Goal: Information Seeking & Learning: Check status

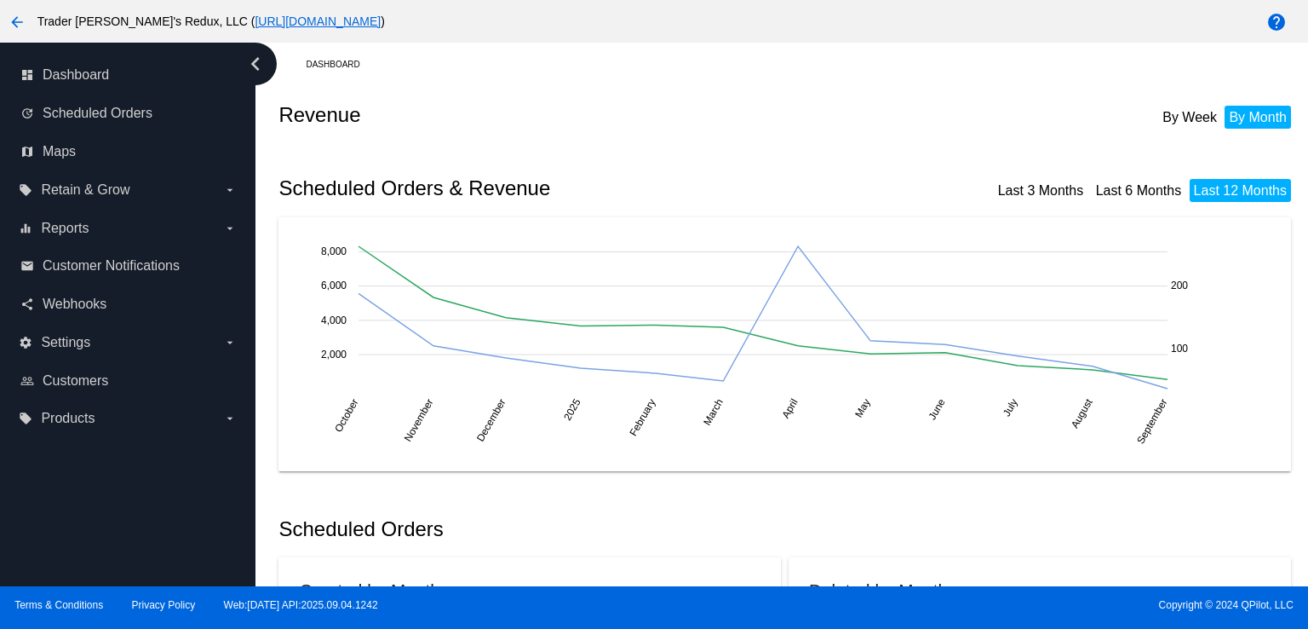
drag, startPoint x: 661, startPoint y: 151, endPoint x: 565, endPoint y: 181, distance: 100.8
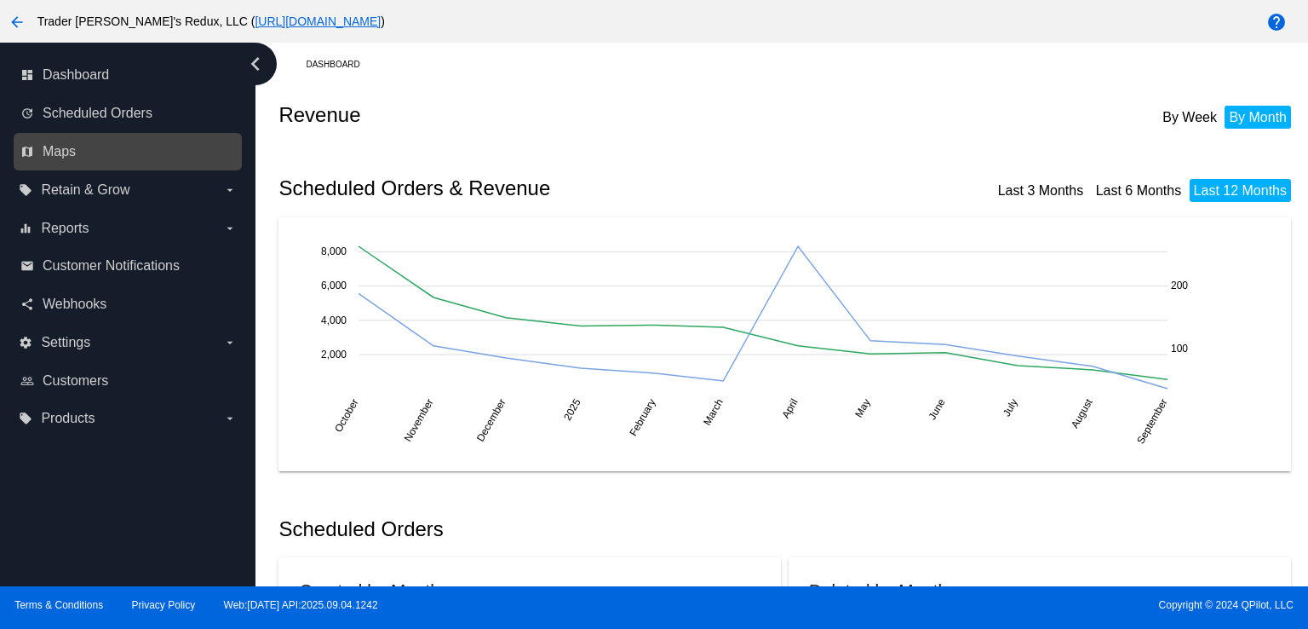
click at [91, 153] on link "map Maps" at bounding box center [128, 151] width 216 height 27
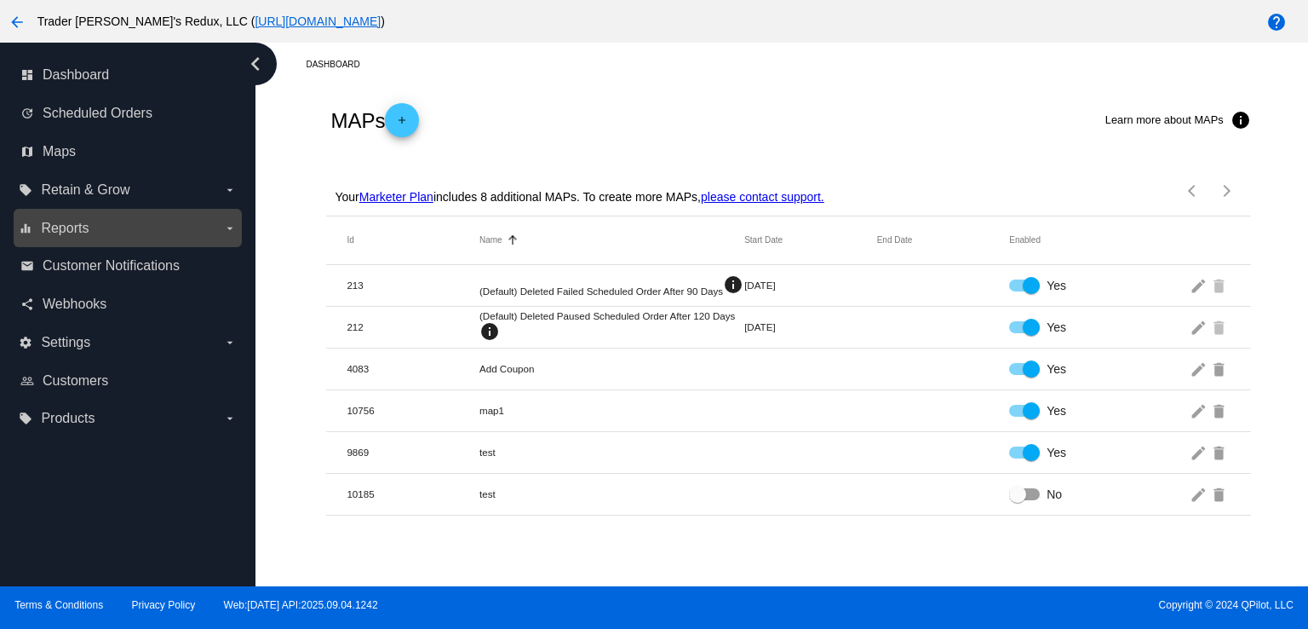
click at [49, 239] on label "equalizer Reports arrow_drop_down" at bounding box center [127, 228] width 217 height 27
click at [0, 0] on input "equalizer Reports arrow_drop_down" at bounding box center [0, 0] width 0 height 0
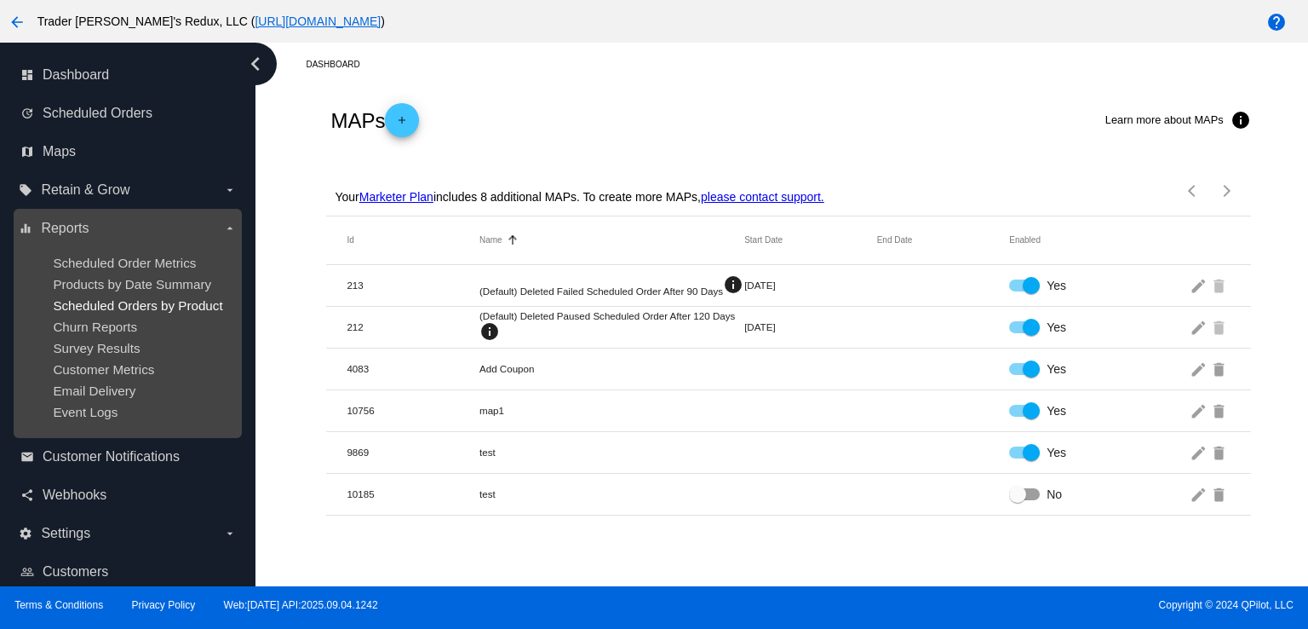
click at [132, 307] on span "Scheduled Orders by Product" at bounding box center [137, 305] width 169 height 14
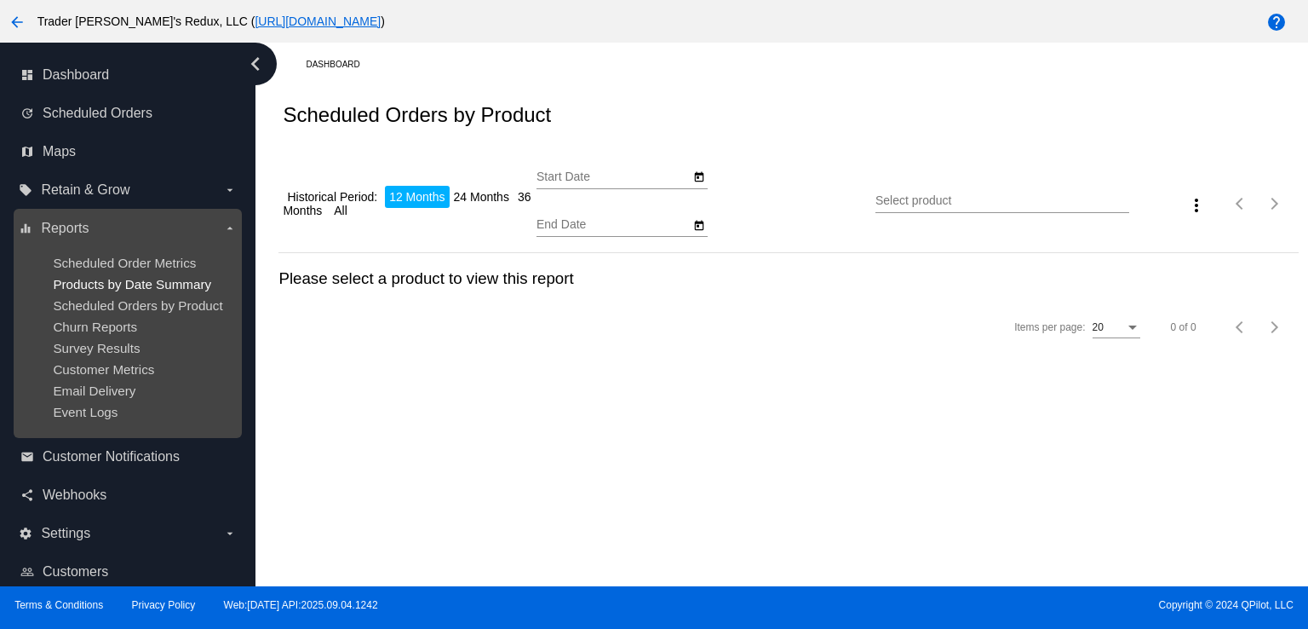
click at [133, 277] on span "Products by Date Summary" at bounding box center [132, 284] width 158 height 14
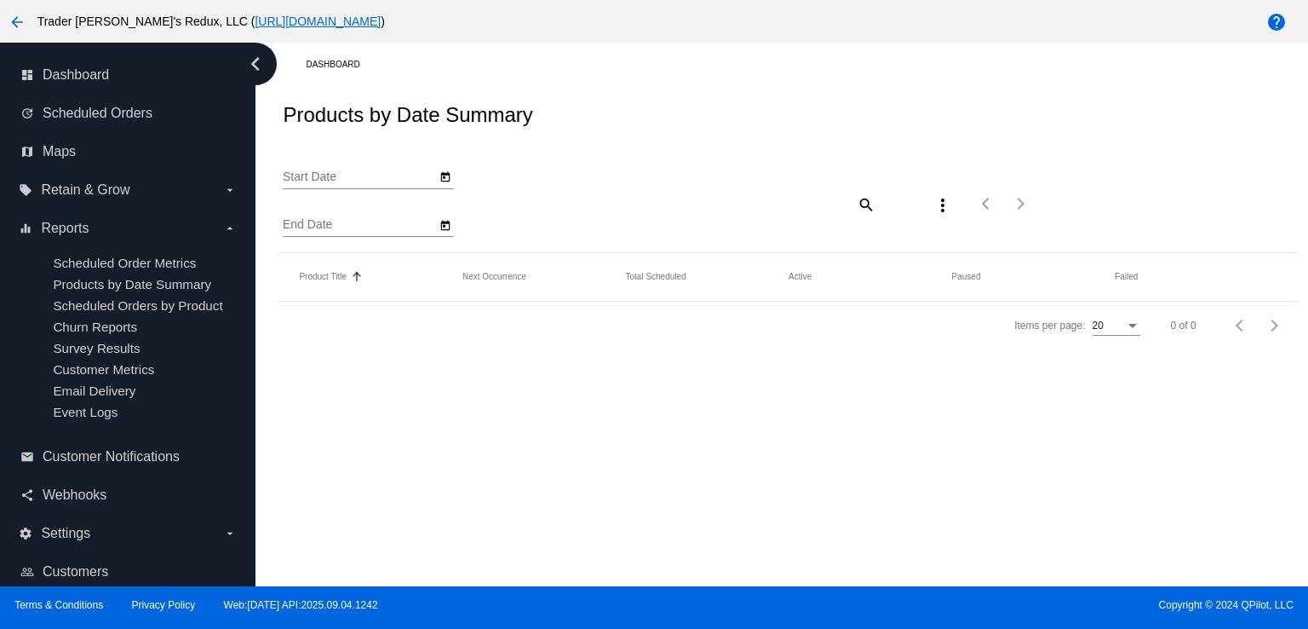
type input "[DATE]"
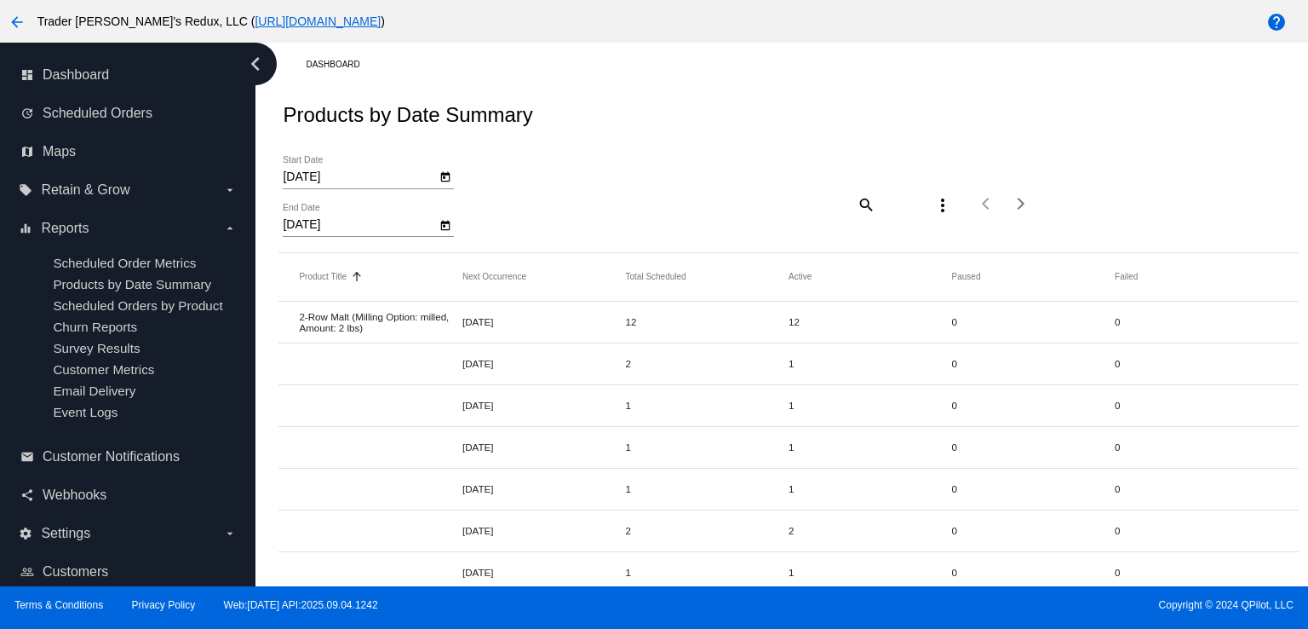
scroll to position [474, 0]
